Goal: Navigation & Orientation: Find specific page/section

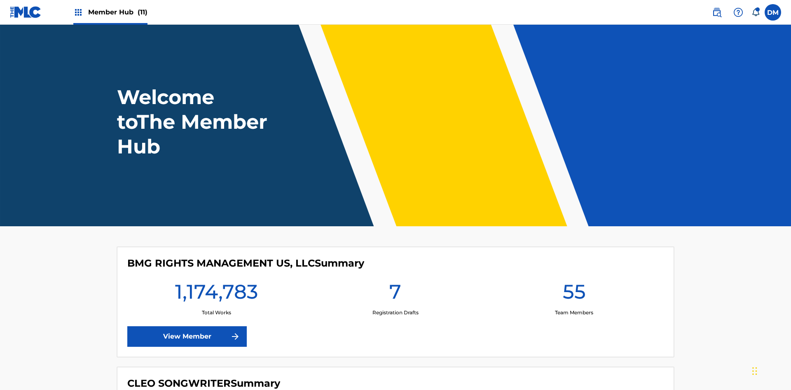
click at [117, 12] on span "Member Hub (11)" at bounding box center [117, 11] width 59 height 9
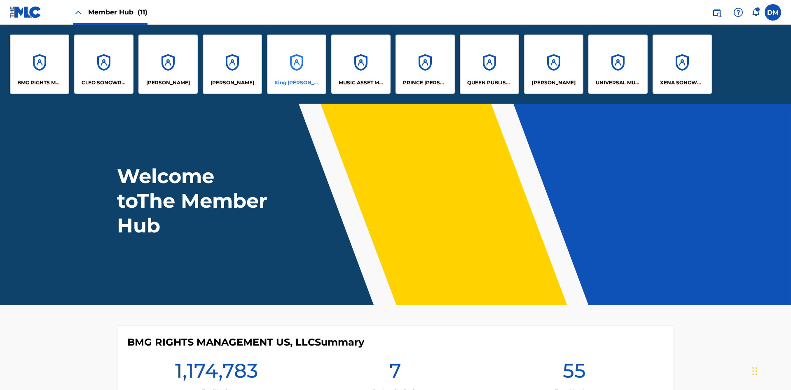
click at [296, 83] on p "King [PERSON_NAME]" at bounding box center [296, 82] width 45 height 7
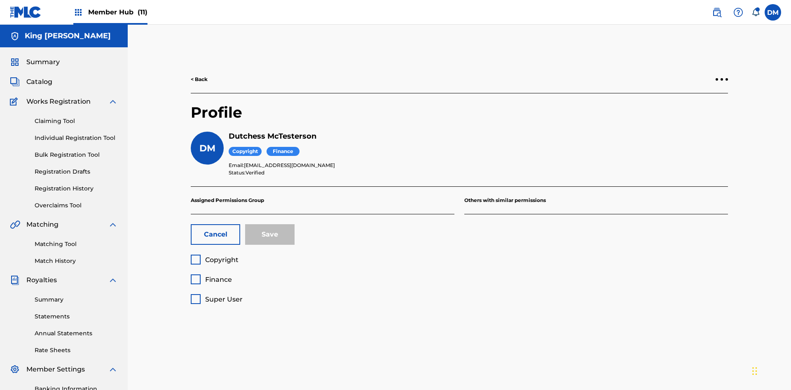
click at [216, 296] on span "Super User" at bounding box center [223, 300] width 37 height 8
click at [270, 224] on button "Save" at bounding box center [269, 234] width 49 height 21
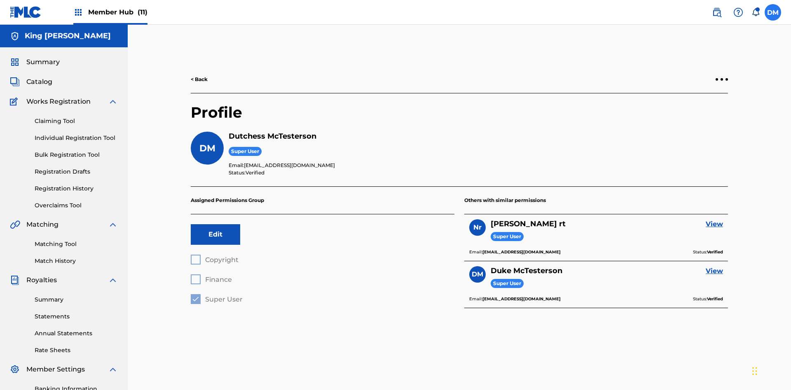
click at [773, 12] on label at bounding box center [772, 12] width 16 height 16
click at [773, 12] on input "DM Duke McTesterson duke.mctesterson@gmail.com Notification Preferences Profile…" at bounding box center [773, 12] width 0 height 0
click at [693, 117] on p "Log out" at bounding box center [692, 116] width 19 height 7
click at [773, 12] on input "DM Duke McTesterson duke.mctesterson@gmail.com Notification Preferences Profile…" at bounding box center [773, 12] width 0 height 0
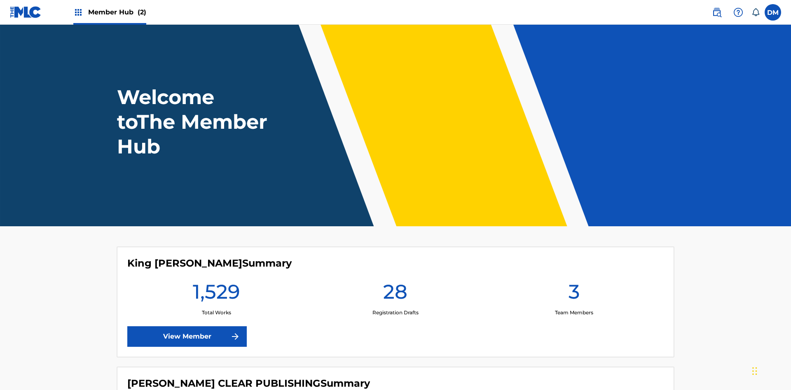
click at [117, 12] on span "Member Hub (2)" at bounding box center [117, 11] width 58 height 9
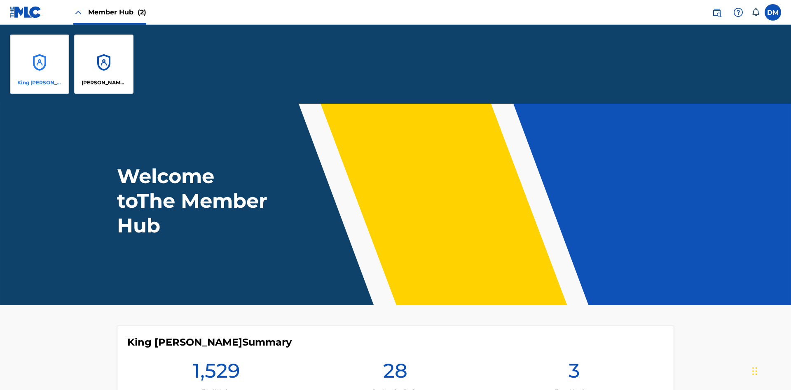
click at [40, 83] on p "King [PERSON_NAME]" at bounding box center [39, 82] width 45 height 7
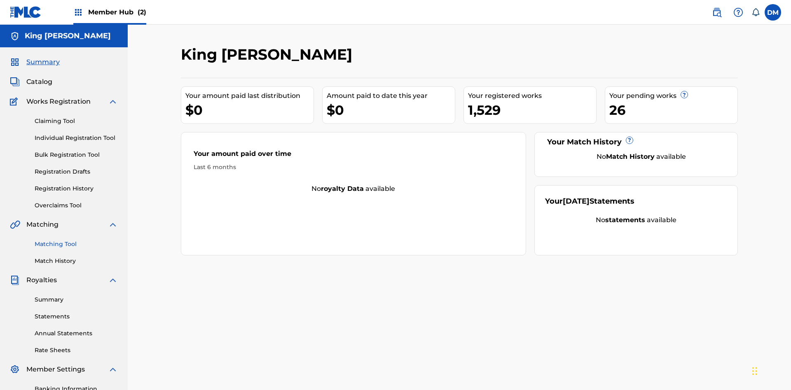
click at [42, 57] on span "Summary" at bounding box center [42, 62] width 33 height 10
click at [76, 240] on link "Matching Tool" at bounding box center [76, 244] width 83 height 9
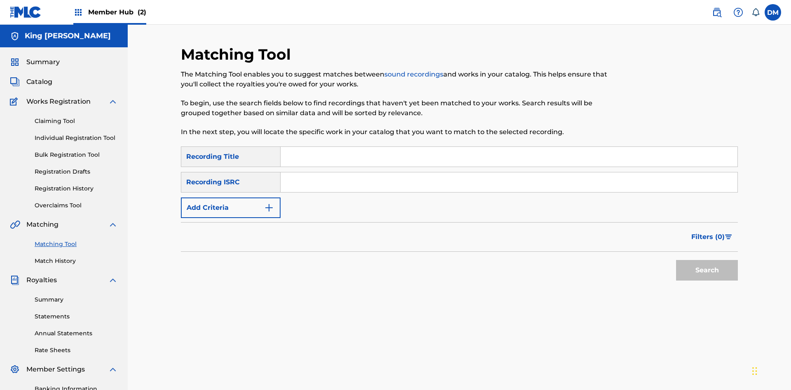
click at [76, 257] on link "Match History" at bounding box center [76, 261] width 83 height 9
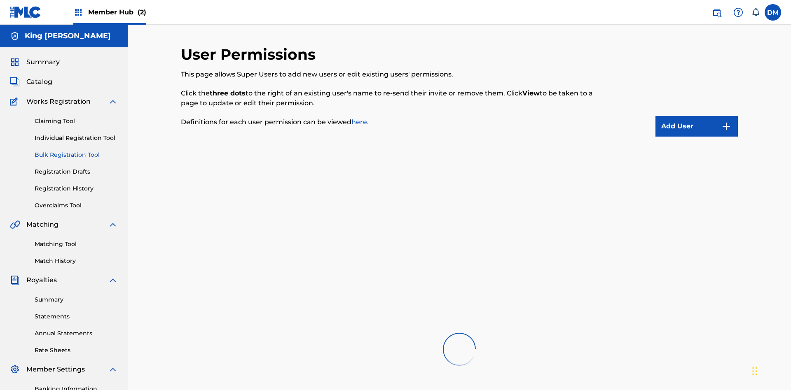
click at [76, 201] on link "Overclaims Tool" at bounding box center [76, 205] width 83 height 9
click at [39, 77] on span "Catalog" at bounding box center [39, 82] width 26 height 10
click at [76, 117] on link "Claiming Tool" at bounding box center [76, 121] width 83 height 9
click at [76, 134] on link "Individual Registration Tool" at bounding box center [76, 138] width 83 height 9
click at [76, 151] on link "Bulk Registration Tool" at bounding box center [76, 155] width 83 height 9
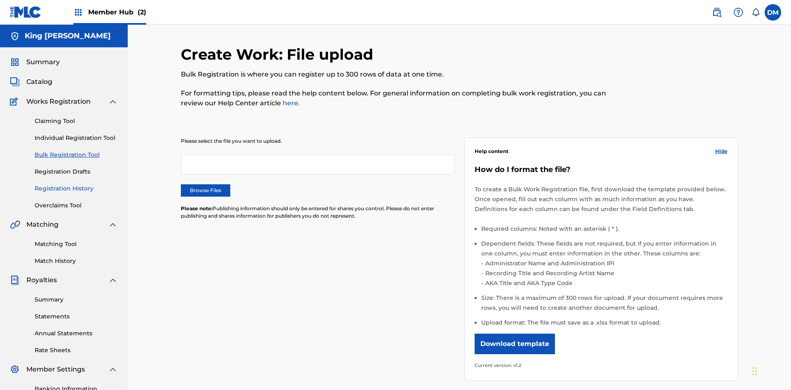
click at [42, 168] on link "Registration Drafts" at bounding box center [76, 172] width 83 height 9
click at [76, 185] on link "Registration History" at bounding box center [76, 189] width 83 height 9
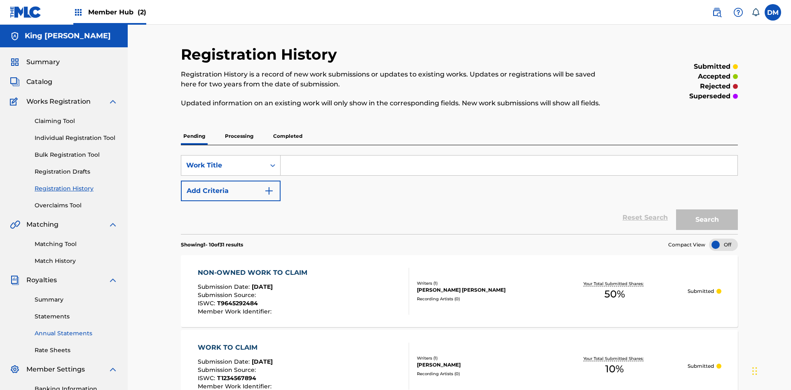
click at [76, 296] on link "Summary" at bounding box center [76, 300] width 83 height 9
click at [76, 313] on link "Statements" at bounding box center [76, 317] width 83 height 9
click at [76, 330] on link "Annual Statements" at bounding box center [76, 334] width 83 height 9
click at [76, 346] on link "Rate Sheets" at bounding box center [76, 350] width 83 height 9
click at [76, 385] on link "Banking Information" at bounding box center [76, 389] width 83 height 9
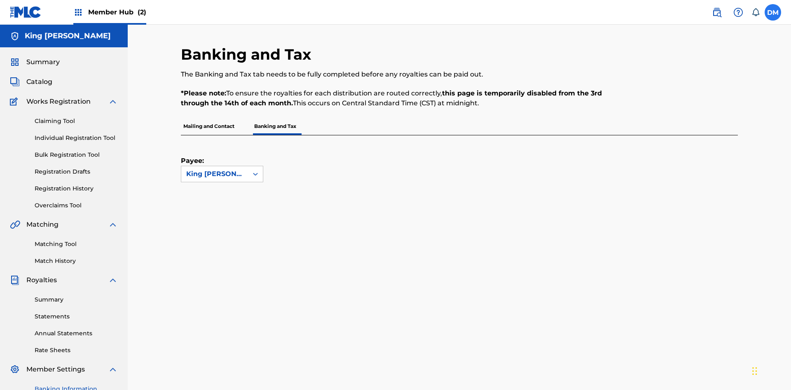
click at [773, 12] on label at bounding box center [772, 12] width 16 height 16
click at [773, 12] on input "[PERSON_NAME] [PERSON_NAME] [EMAIL_ADDRESS][DOMAIN_NAME] Notification Preferenc…" at bounding box center [773, 12] width 0 height 0
click at [0, 0] on p "Log out" at bounding box center [0, 0] width 0 height 0
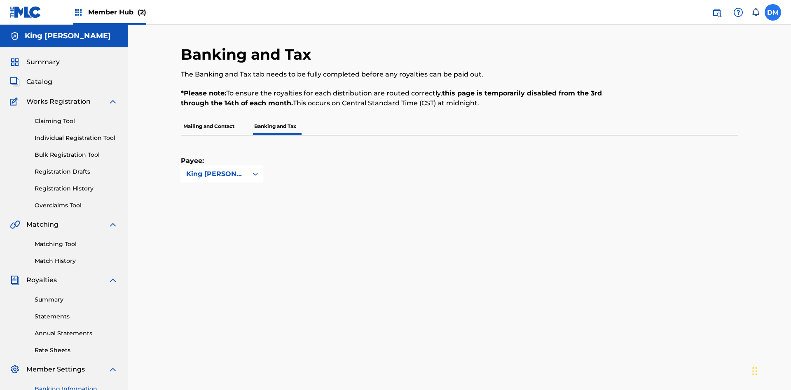
click at [773, 12] on input "[PERSON_NAME] [PERSON_NAME] [EMAIL_ADDRESS][DOMAIN_NAME] Notification Preferenc…" at bounding box center [773, 12] width 0 height 0
